Goal: Use online tool/utility: Utilize a website feature to perform a specific function

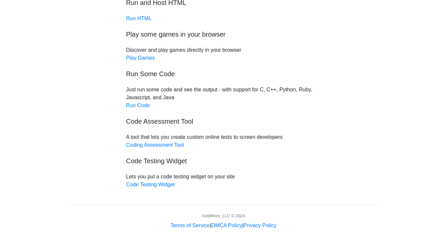
scroll to position [54, 0]
click at [141, 105] on link "Run Code" at bounding box center [138, 105] width 24 height 6
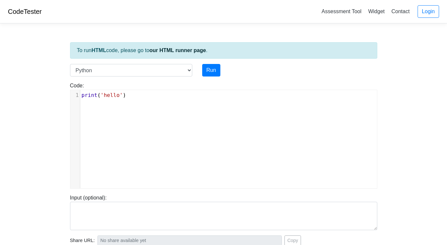
scroll to position [6, 0]
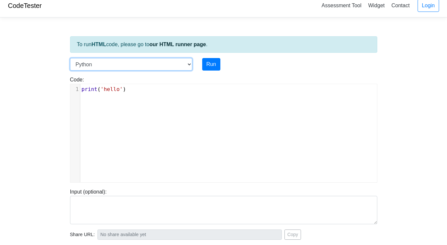
click at [173, 64] on select "C C++ Go Java Javascript Python Ruby" at bounding box center [131, 64] width 122 height 13
select select "java"
click at [70, 58] on select "C C++ Go Java Javascript Python Ruby" at bounding box center [131, 64] width 122 height 13
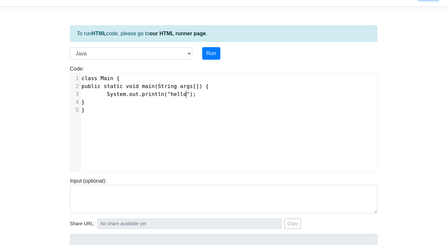
scroll to position [3, 0]
click at [192, 95] on pre "System.out.println("hello");" at bounding box center [230, 94] width 301 height 8
type textarea "@Override"
type textarea "public p"
type textarea "periodic()"
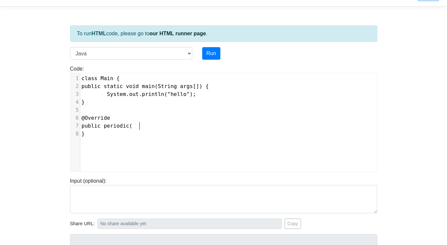
scroll to position [3, 32]
type textarea "{}"
type textarea "motor.set(0.9);"
